Goal: Task Accomplishment & Management: Use online tool/utility

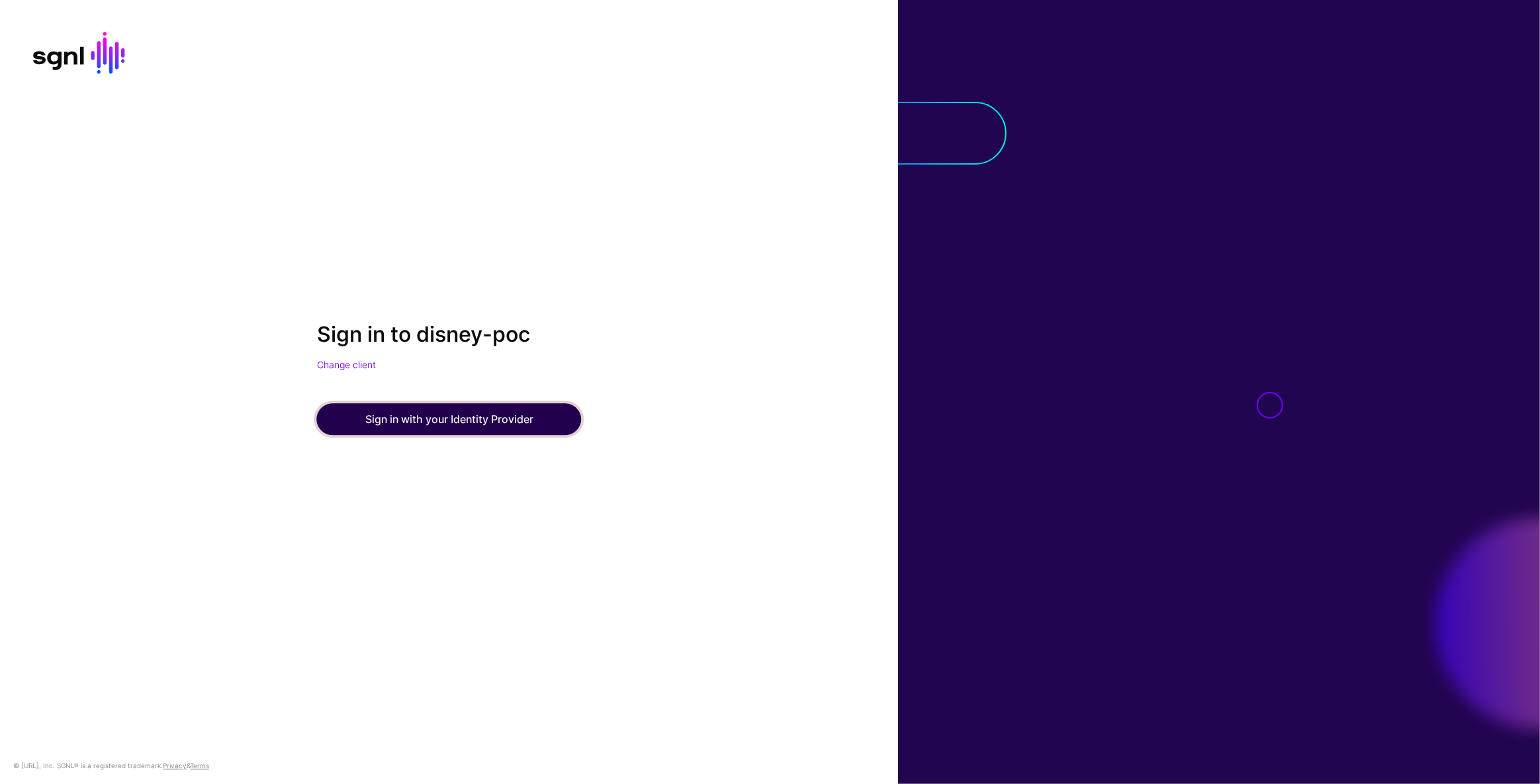
click at [460, 429] on button "Sign in with your Identity Provider" at bounding box center [449, 420] width 265 height 32
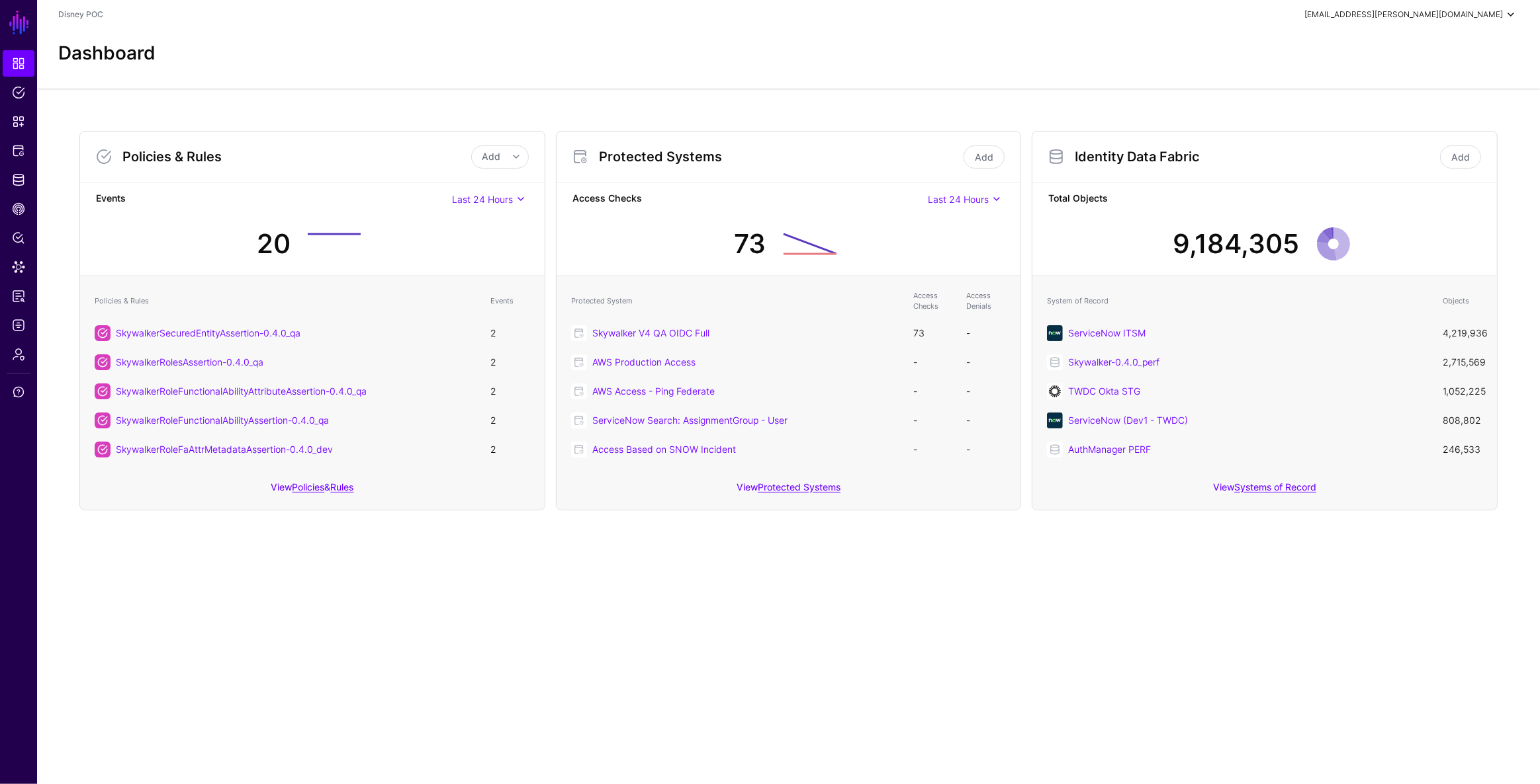
click at [1515, 15] on span at bounding box center [1510, 15] width 16 height 16
click at [1018, 32] on div "Dashboard" at bounding box center [788, 59] width 1503 height 59
click at [22, 773] on link at bounding box center [19, 766] width 37 height 16
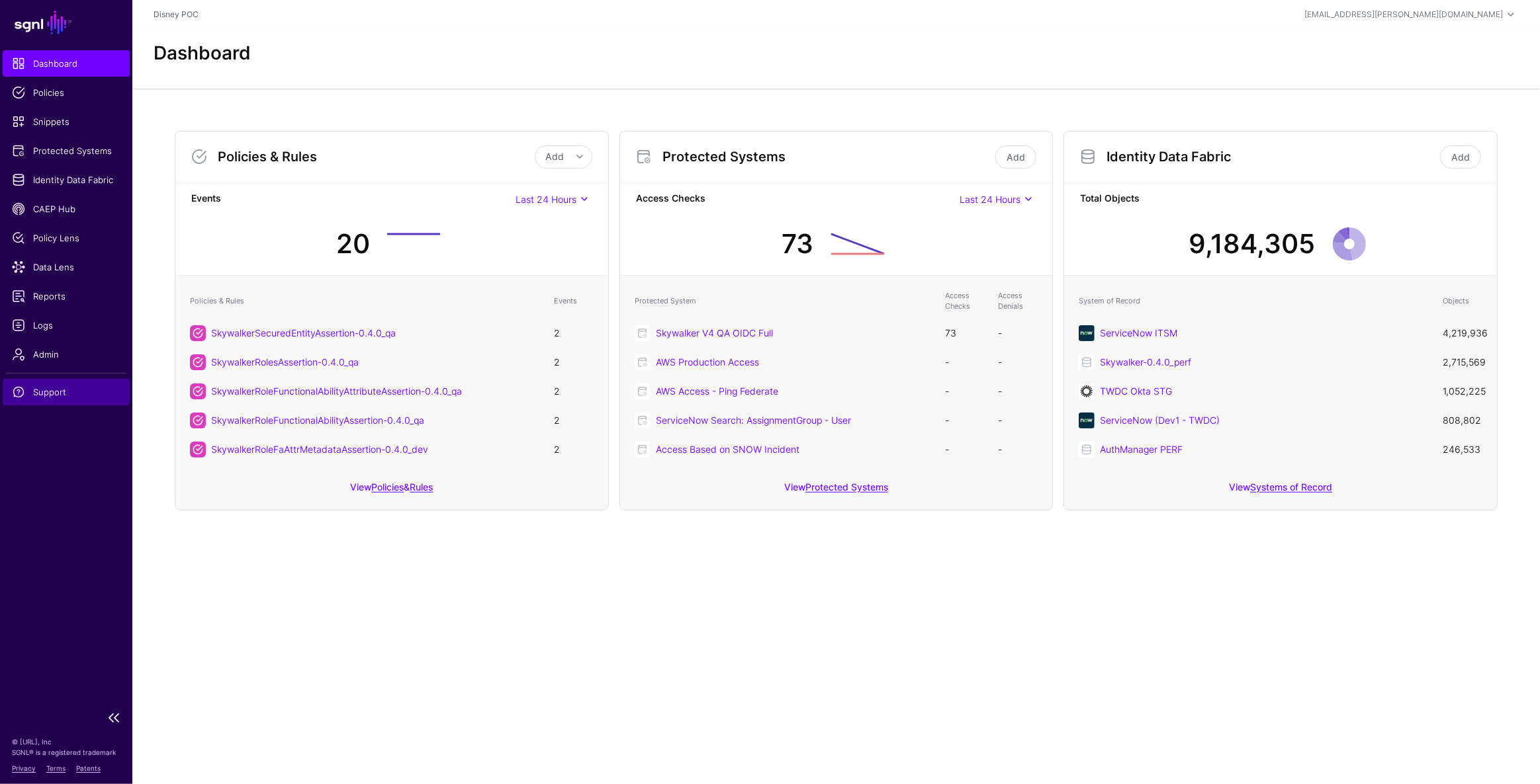
click at [55, 392] on span "Support" at bounding box center [66, 391] width 108 height 13
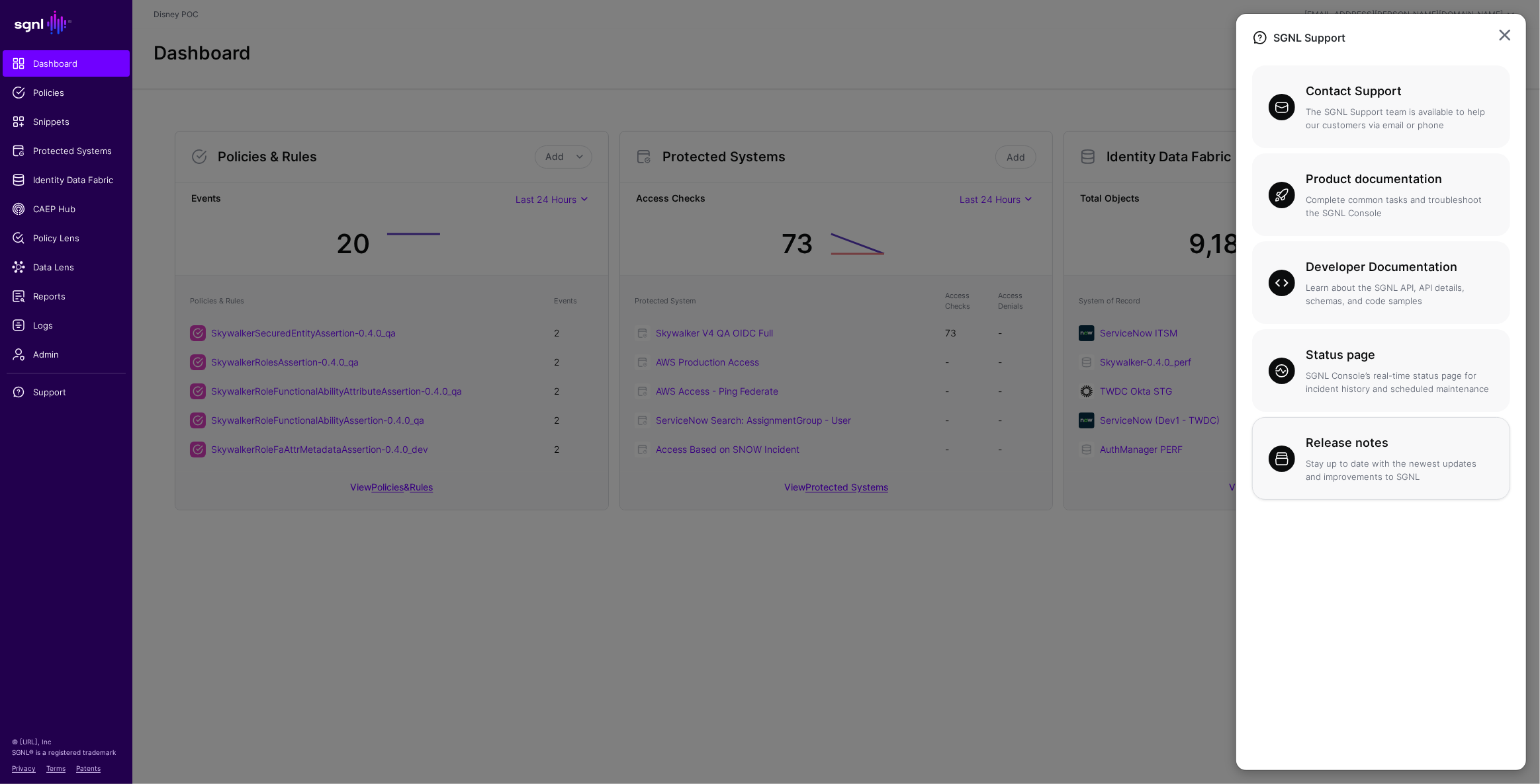
click at [1368, 438] on h3 "Release notes" at bounding box center [1399, 443] width 188 height 19
click at [1316, 89] on h3 "Contact Support" at bounding box center [1399, 91] width 188 height 19
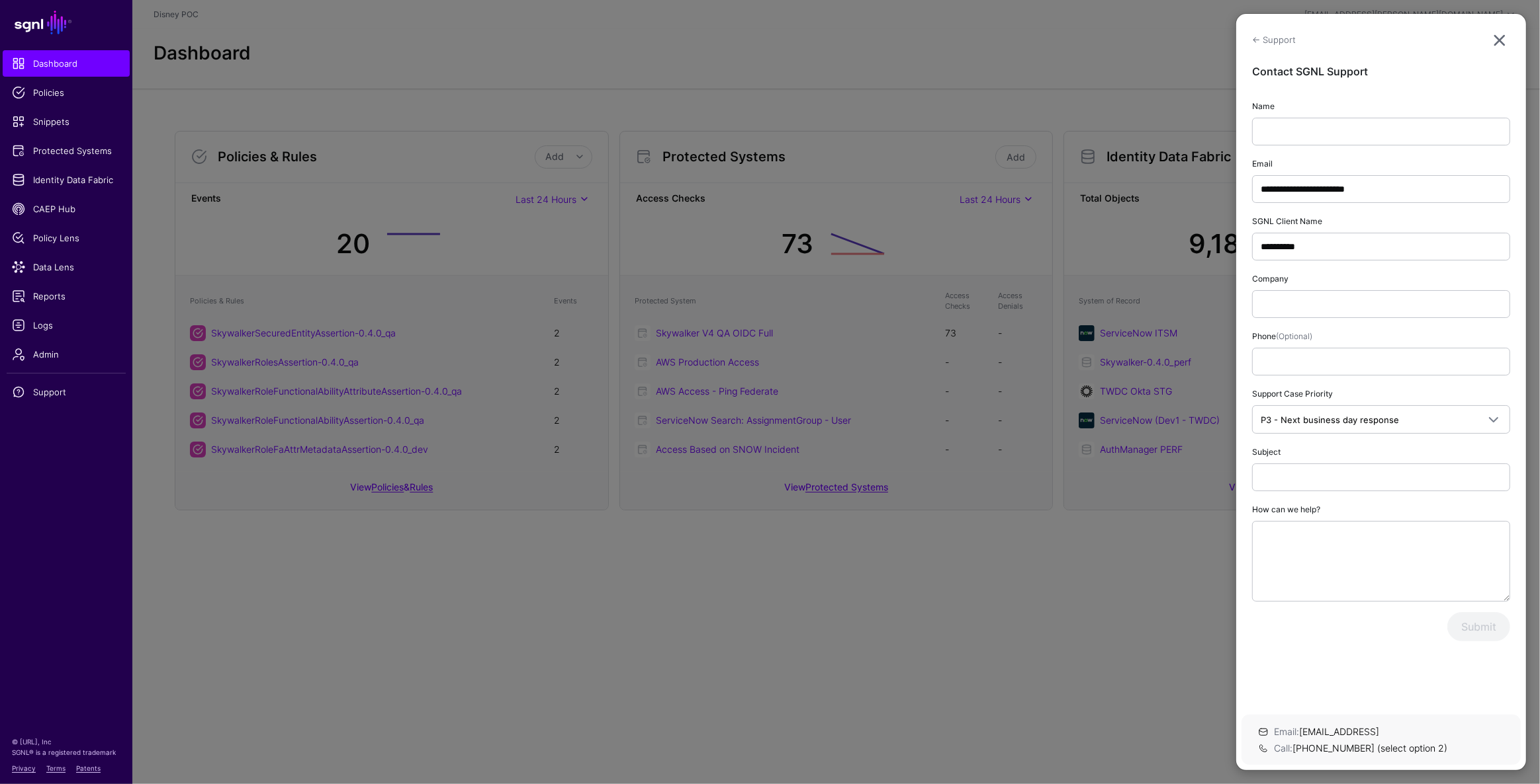
drag, startPoint x: 1496, startPoint y: 33, endPoint x: 1250, endPoint y: 63, distance: 247.8
click at [1496, 33] on link at bounding box center [1499, 39] width 21 height 21
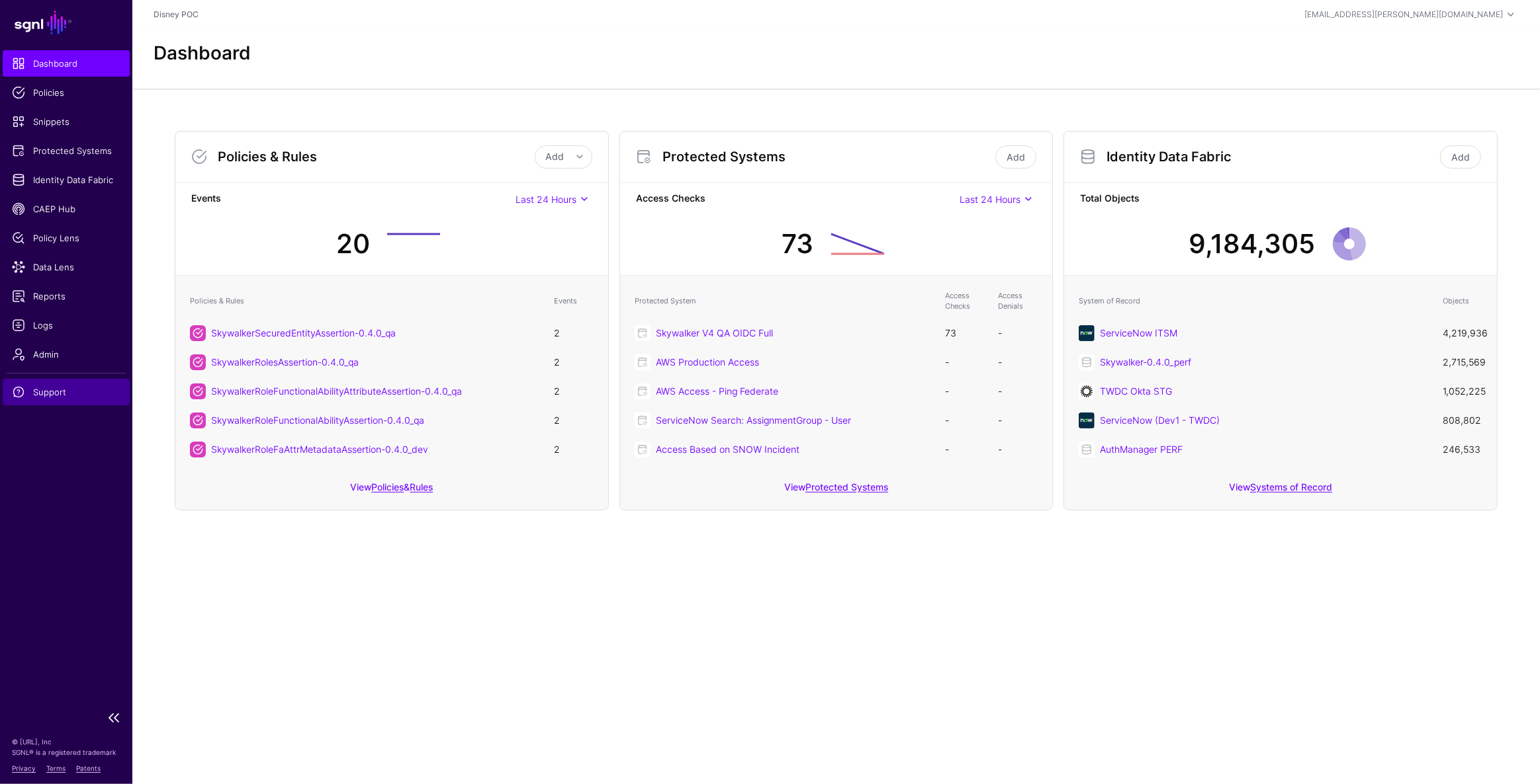
click at [96, 390] on span "Support" at bounding box center [66, 391] width 108 height 13
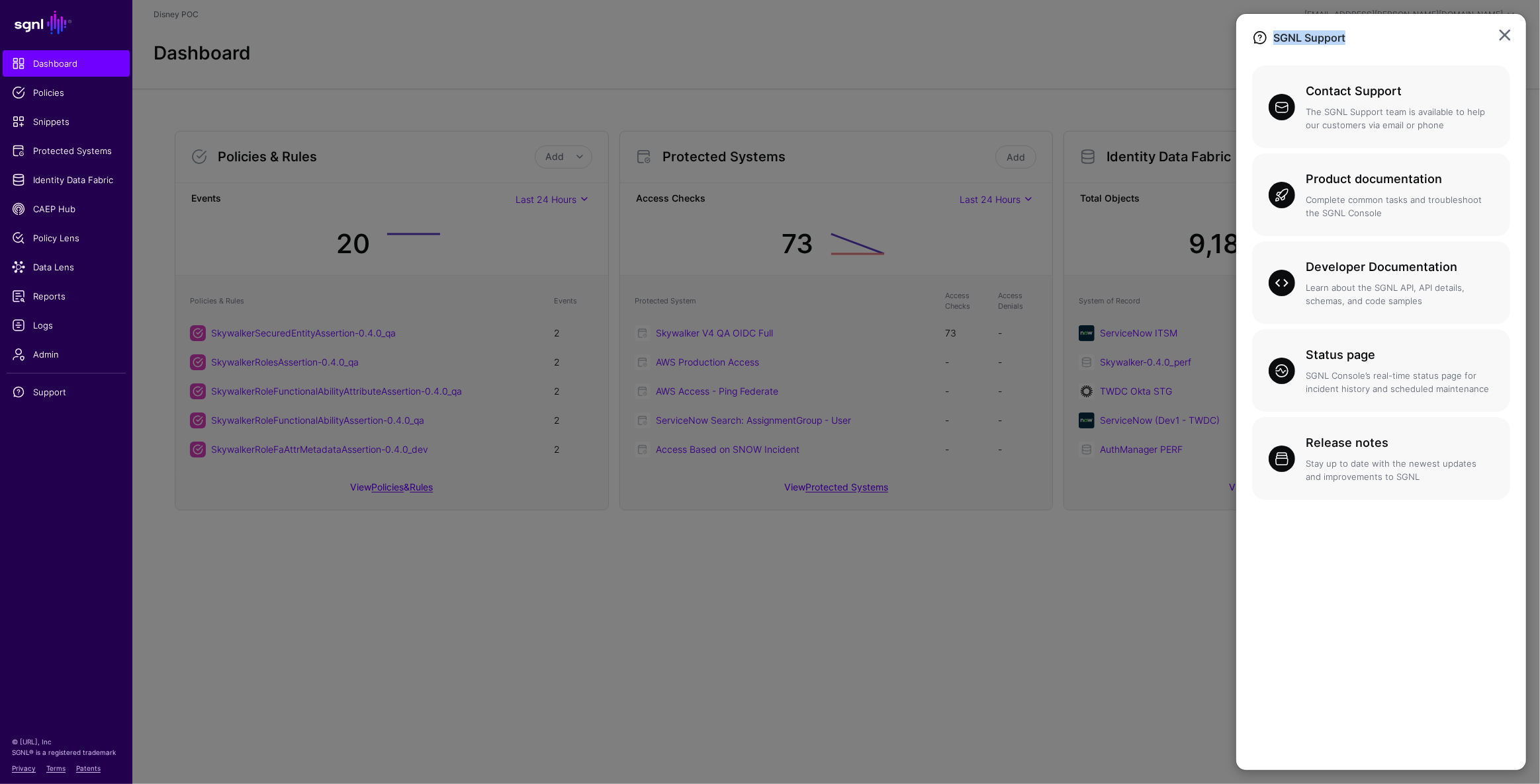
drag, startPoint x: 1275, startPoint y: 37, endPoint x: 1403, endPoint y: 45, distance: 128.2
click at [1403, 45] on div "SGNL Support" at bounding box center [1381, 47] width 258 height 35
click at [1342, 93] on h3 "Contact Support" at bounding box center [1399, 91] width 188 height 19
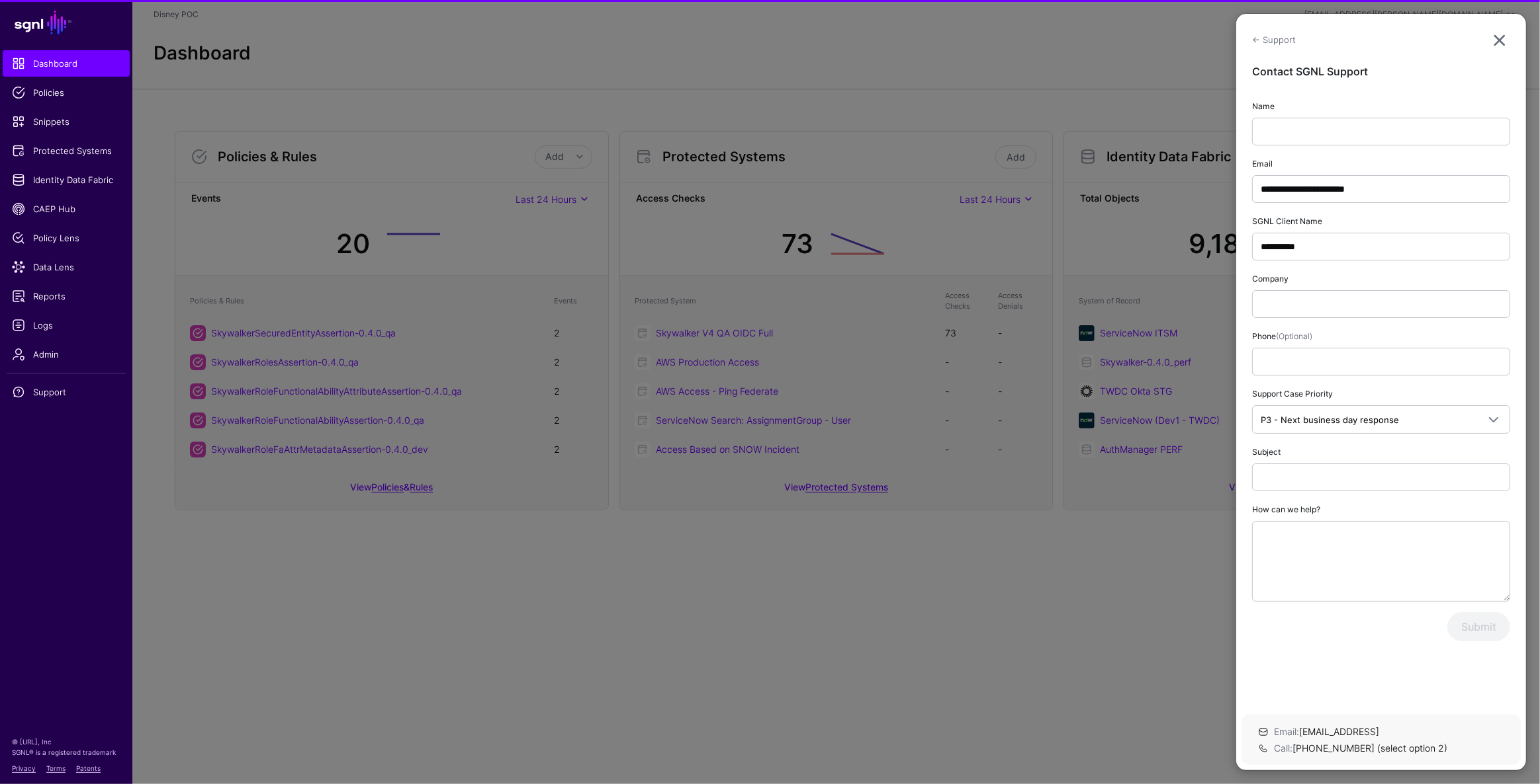
click at [845, 67] on ngb-modal-window "**********" at bounding box center [770, 392] width 1540 height 784
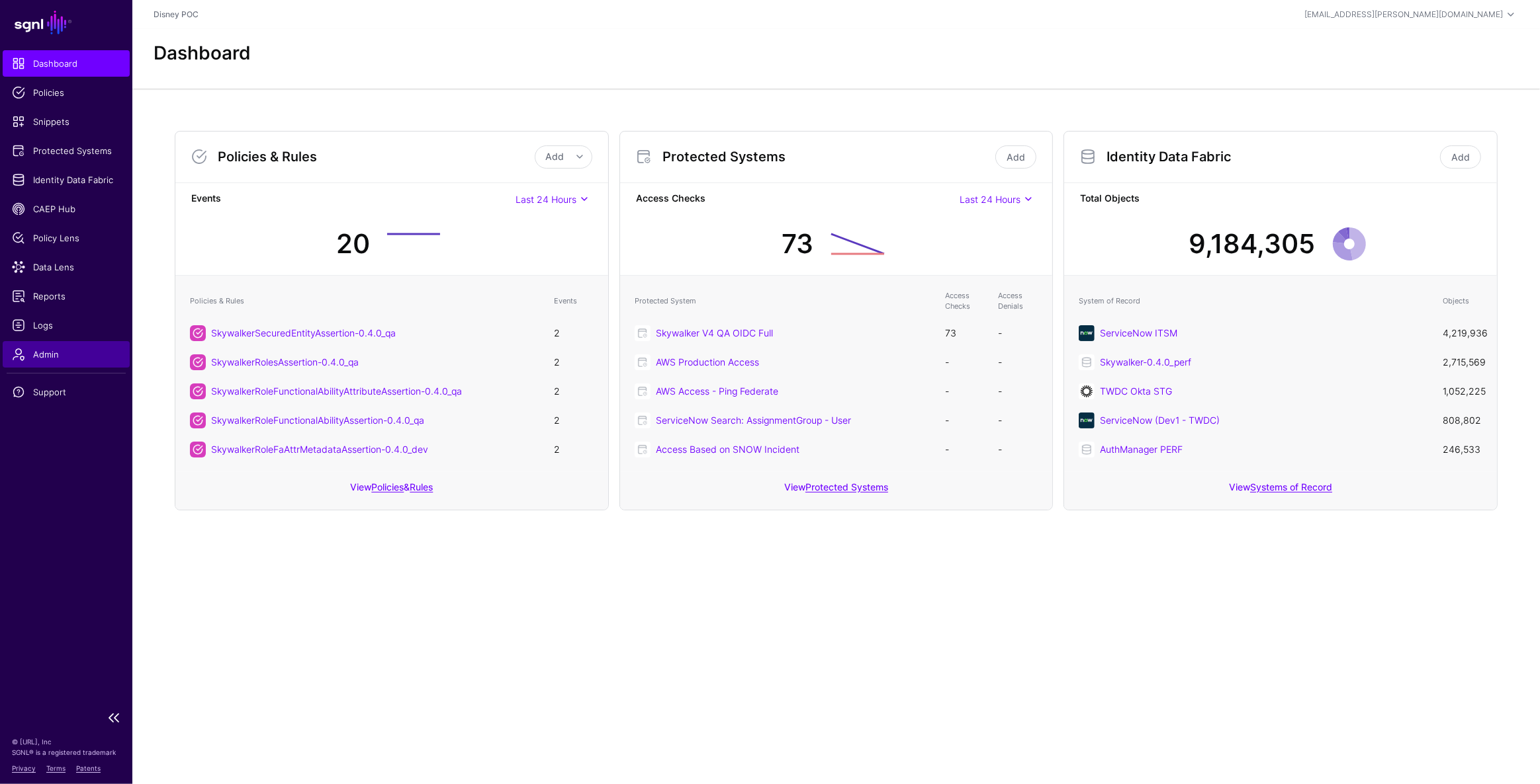
click at [59, 360] on span "Admin" at bounding box center [66, 354] width 108 height 13
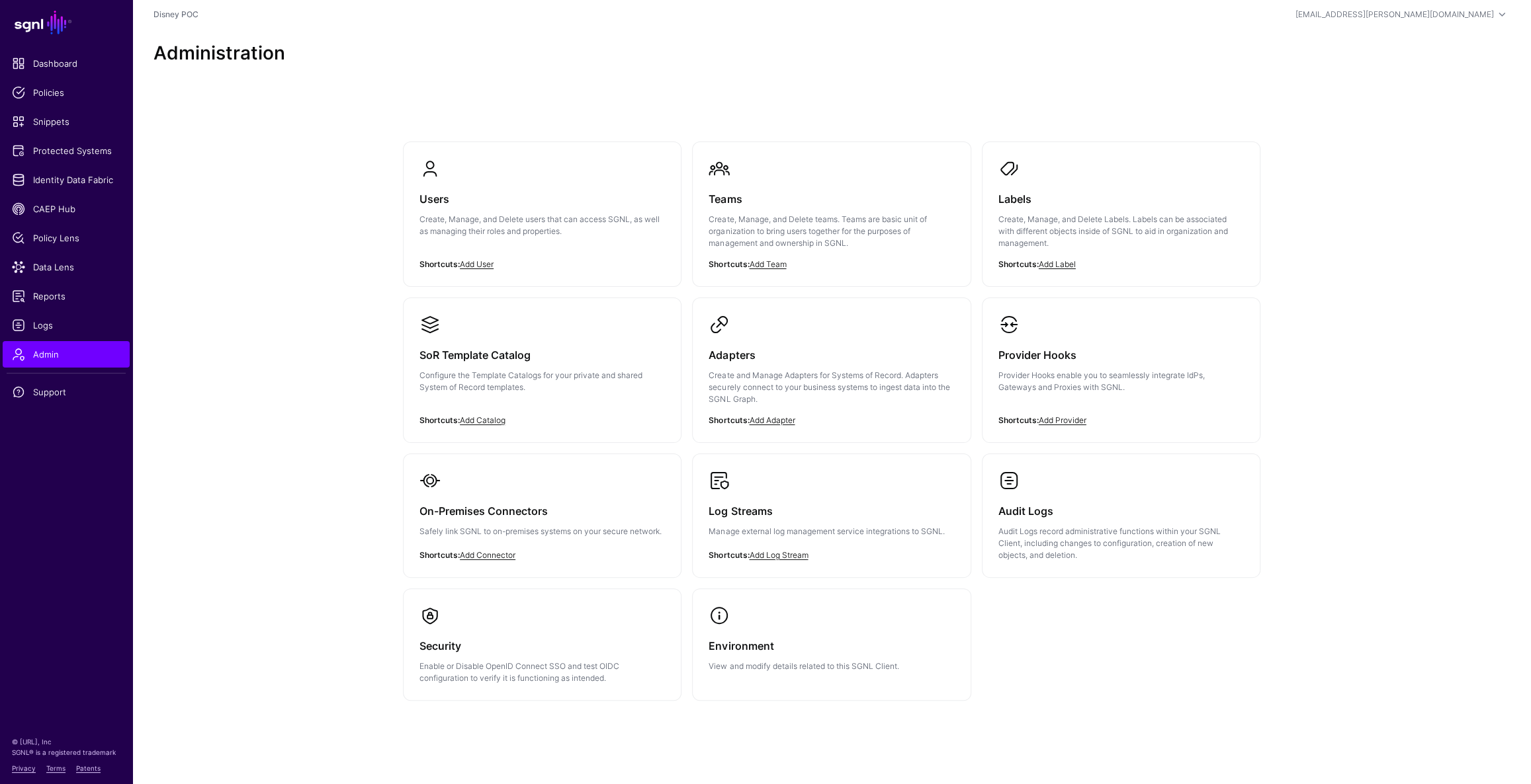
click at [1149, 472] on link "Audit Logs Audit Logs record administrative functions within your SGNL Client, …" at bounding box center [1120, 515] width 277 height 123
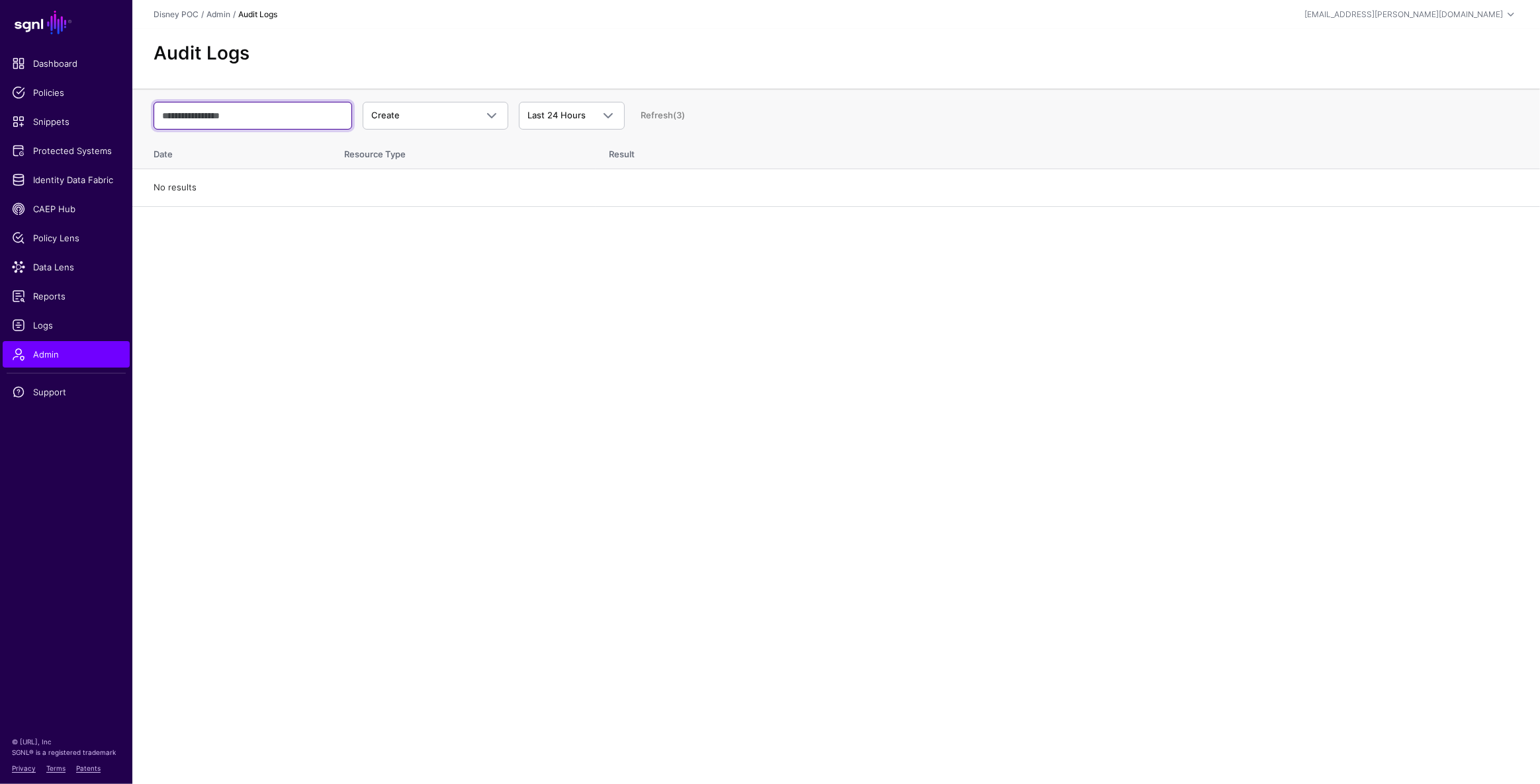
click at [234, 124] on input "text" at bounding box center [252, 115] width 198 height 28
click at [60, 320] on span "Logs" at bounding box center [66, 325] width 108 height 13
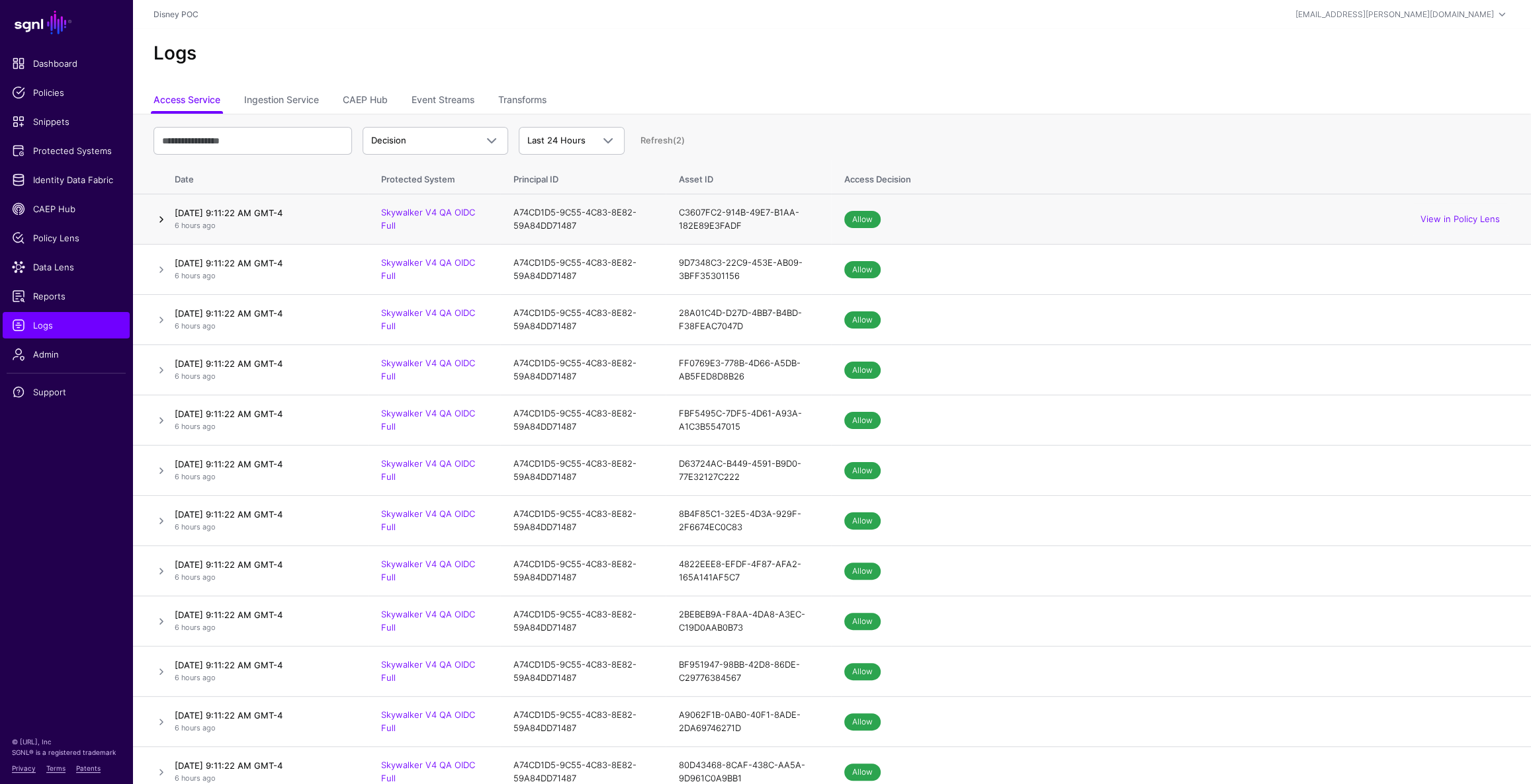
click at [159, 219] on link at bounding box center [162, 220] width 16 height 16
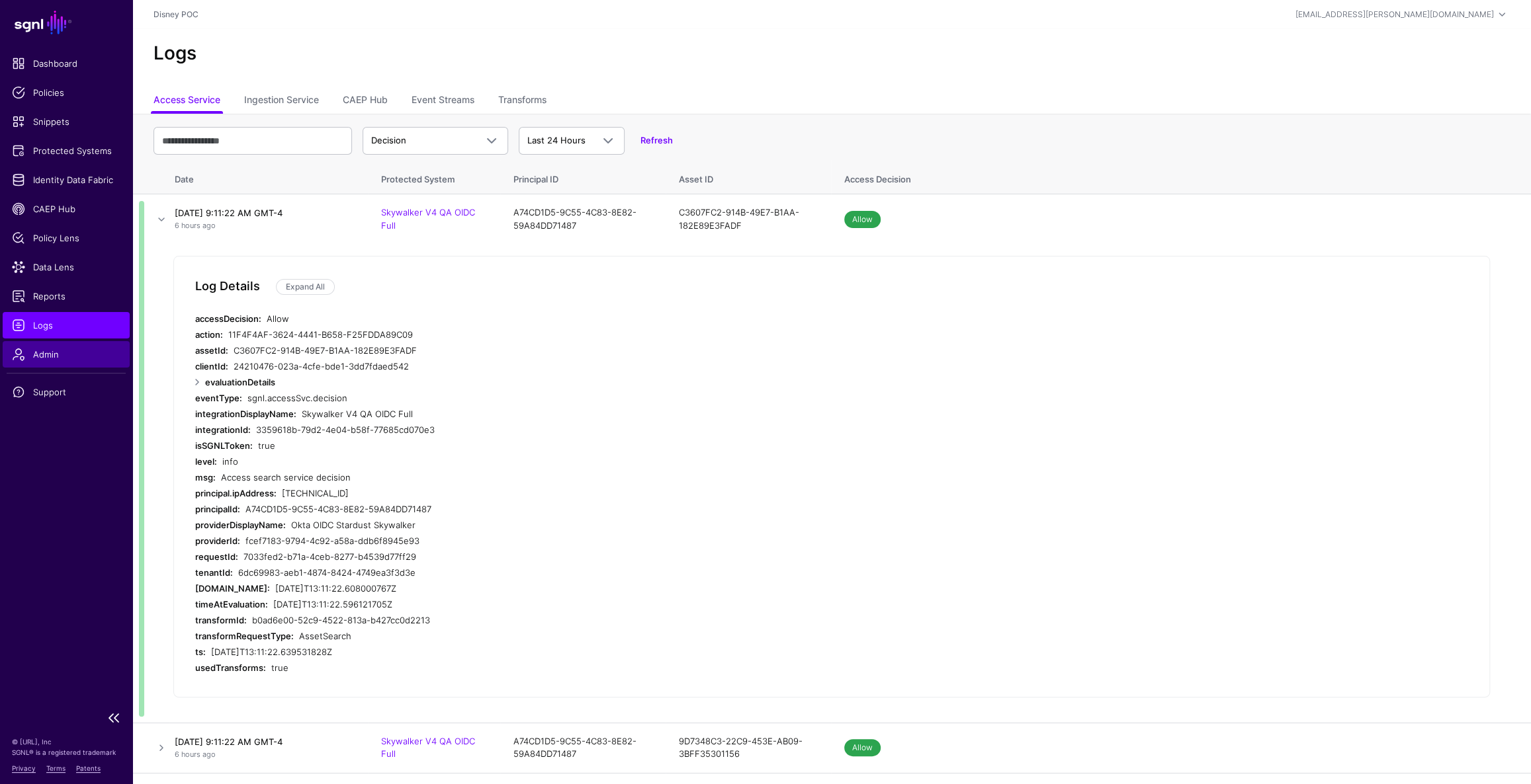
click at [45, 360] on span "Admin" at bounding box center [66, 354] width 108 height 13
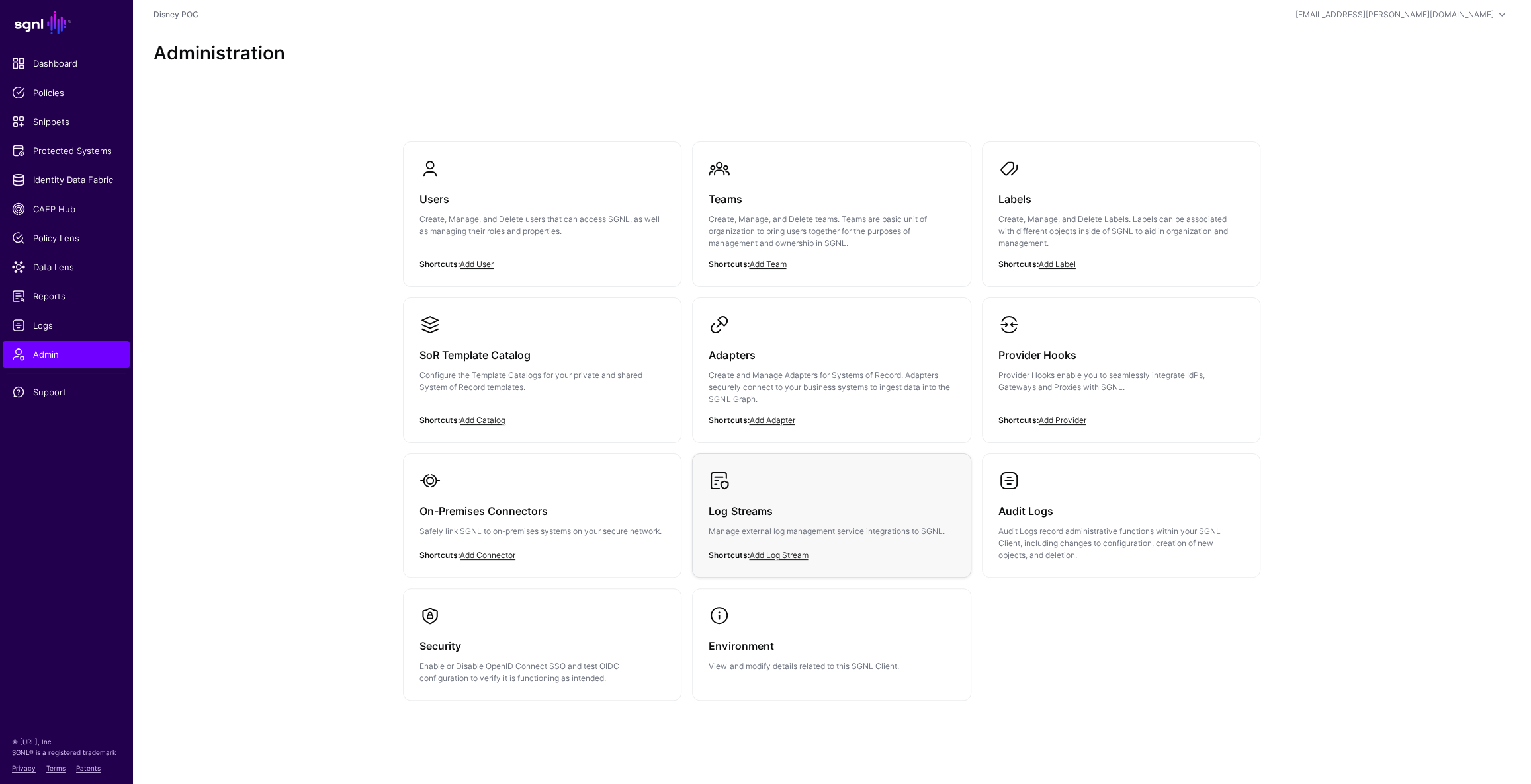
click at [780, 497] on div "Log Streams Manage external log management service integrations to SGNL." at bounding box center [831, 525] width 245 height 67
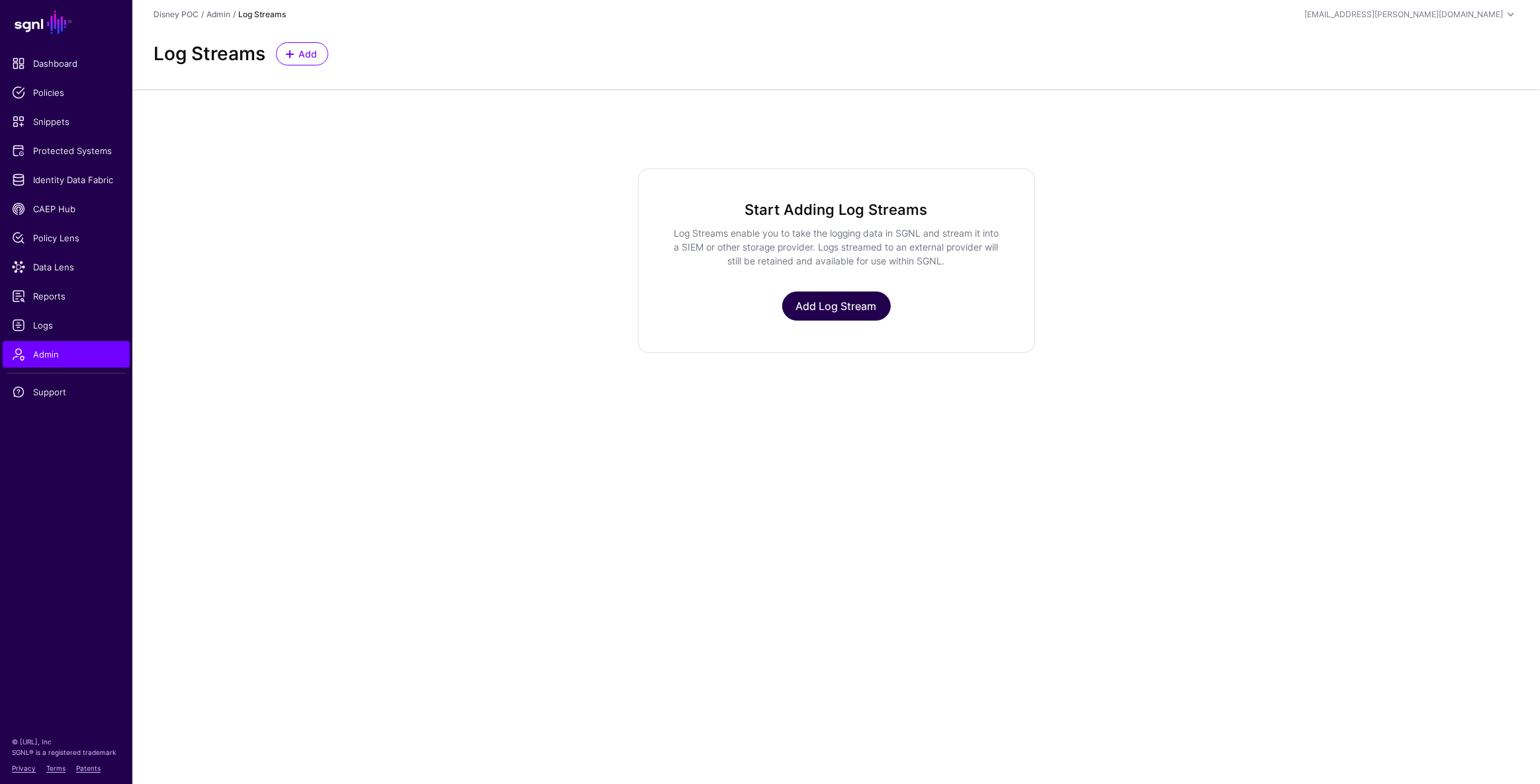
click at [834, 297] on link "Add Log Stream" at bounding box center [837, 306] width 108 height 30
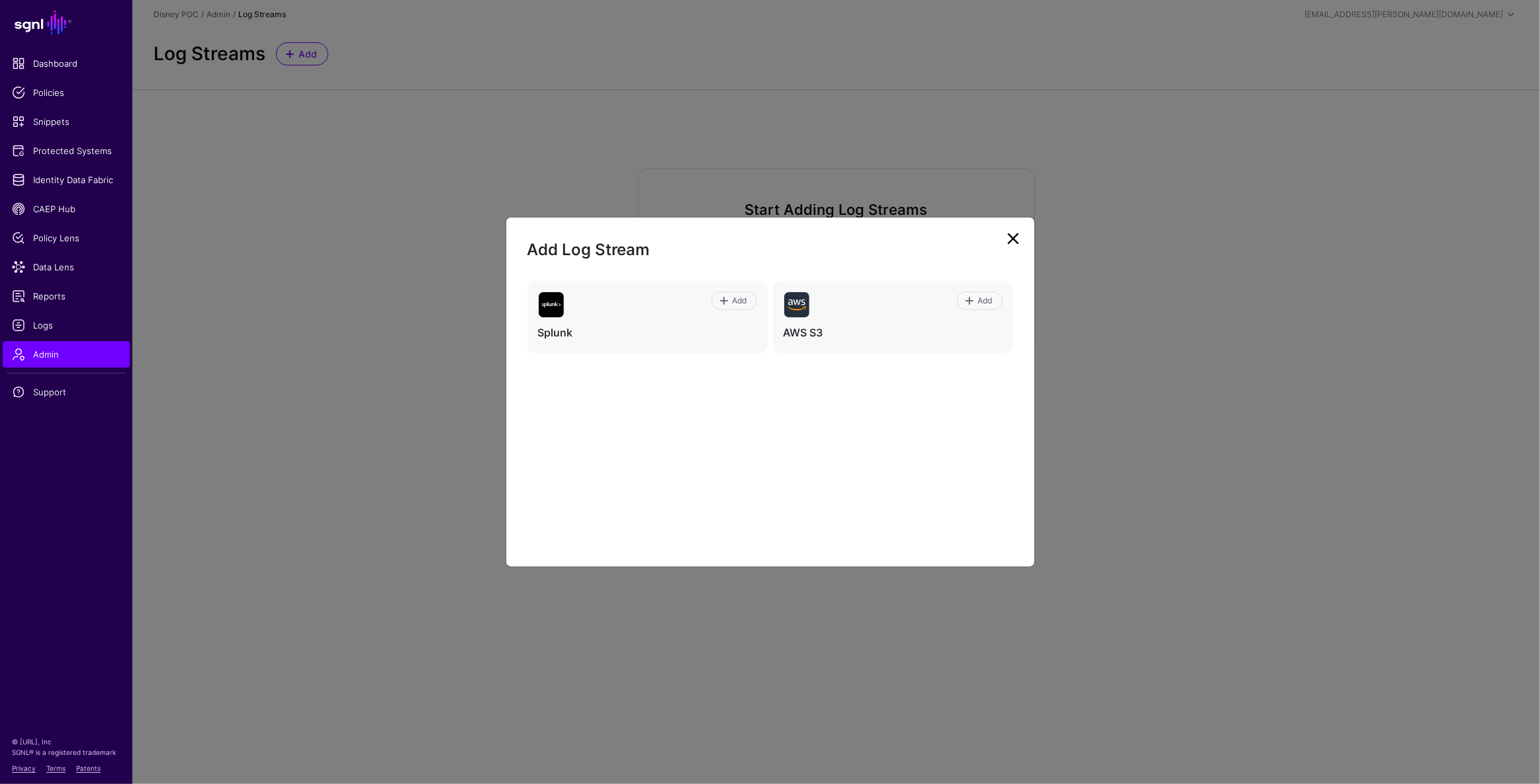
click at [832, 425] on div "Add Splunk Add AWS S3" at bounding box center [770, 413] width 486 height 265
click at [723, 303] on span at bounding box center [723, 300] width 11 height 11
